Goal: Task Accomplishment & Management: Manage account settings

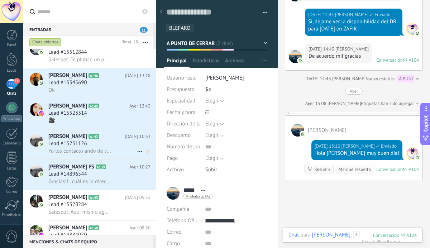
scroll to position [363, 0]
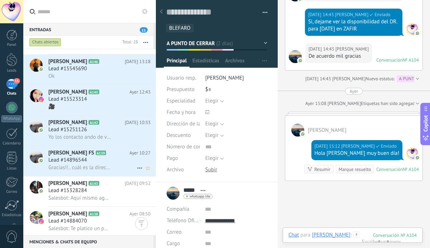
click at [95, 168] on span "Gracias!!.. cuál es la dirección del consultorio y precio de consulta de valora…" at bounding box center [79, 167] width 63 height 7
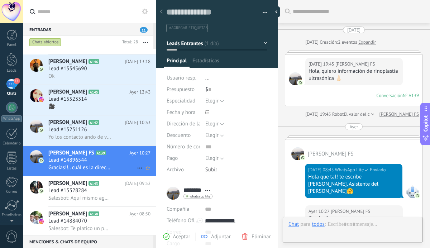
scroll to position [132, 0]
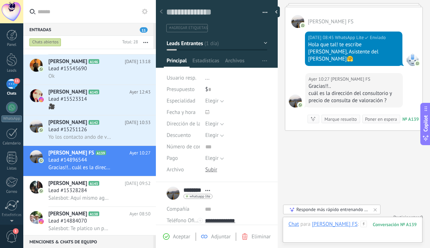
click at [343, 227] on div at bounding box center [353, 232] width 128 height 22
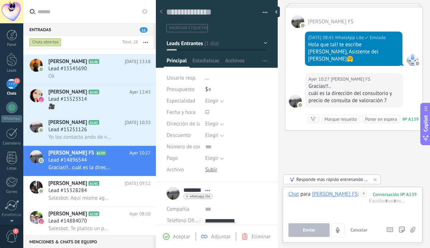
click at [332, 143] on div "Buscar Carga más [DATE] [DATE] Creación: 2 eventos Expandir [DATE] 19:45 [PERSO…" at bounding box center [354, 62] width 152 height 388
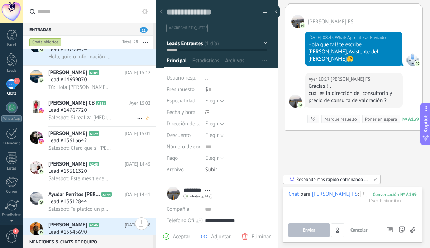
scroll to position [188, 0]
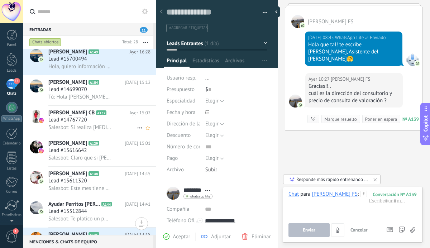
click at [98, 127] on span "Salesbot: Si realiza [MEDICAL_DATA] secundaría, pero previamente se tiene que h…" at bounding box center [79, 127] width 63 height 7
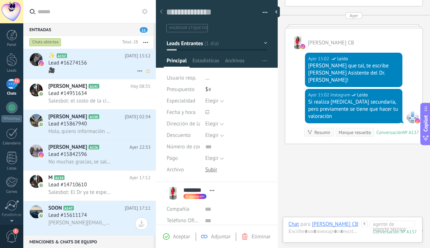
click at [96, 63] on div "Lead #16274156" at bounding box center [99, 63] width 102 height 7
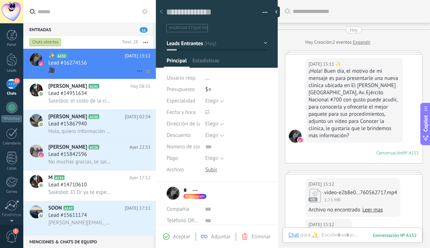
scroll to position [246, 0]
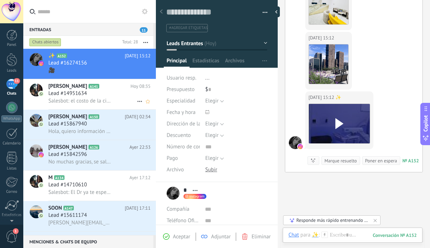
click at [101, 97] on div "Lead #14951634" at bounding box center [99, 93] width 102 height 7
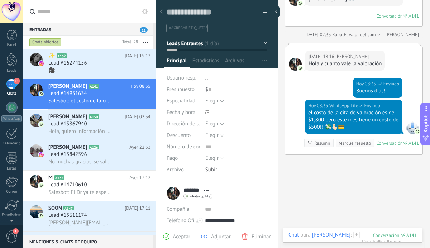
scroll to position [86, 0]
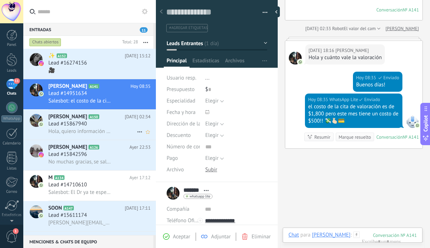
click at [84, 126] on span "Lead #15867940" at bounding box center [67, 124] width 39 height 7
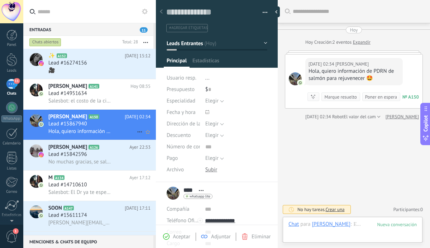
scroll to position [11, 0]
click at [95, 163] on span "No muchas gracias, se sale de mi presupuesto. Gracias por la información 😉" at bounding box center [79, 162] width 63 height 7
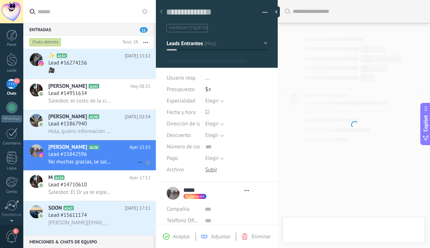
type textarea "**********"
